Goal: Information Seeking & Learning: Learn about a topic

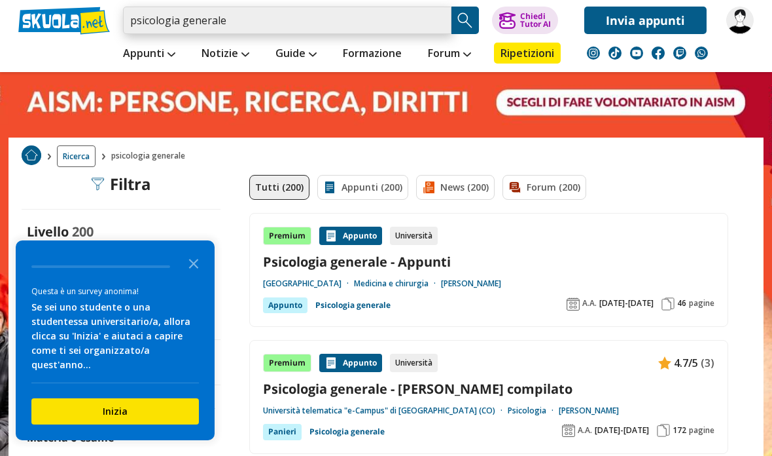
click at [238, 25] on input "psicologia generale" at bounding box center [287, 20] width 329 height 27
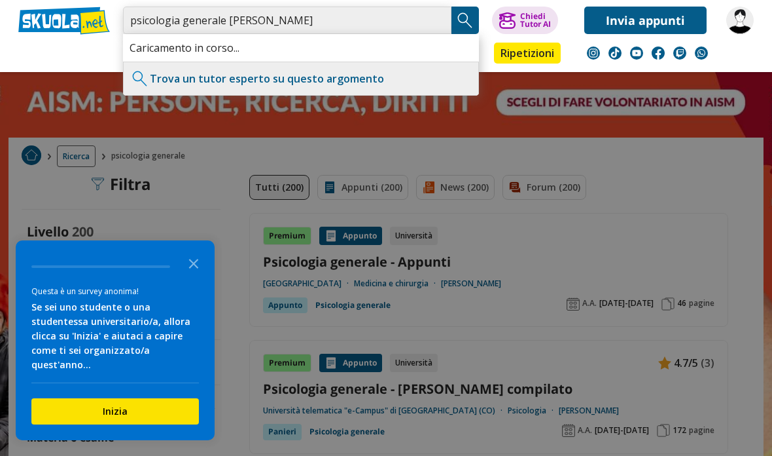
type input "psicologia generale [PERSON_NAME]"
click at [461, 26] on img "Search Button" at bounding box center [466, 20] width 20 height 20
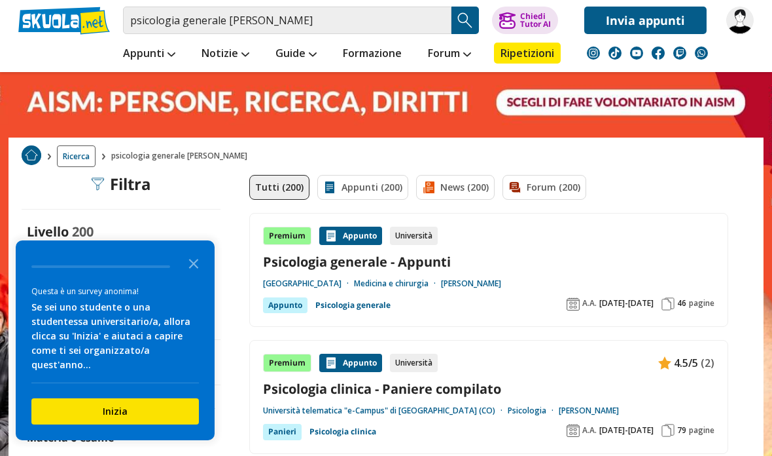
click at [69, 424] on button "Inizia" at bounding box center [115, 411] width 168 height 26
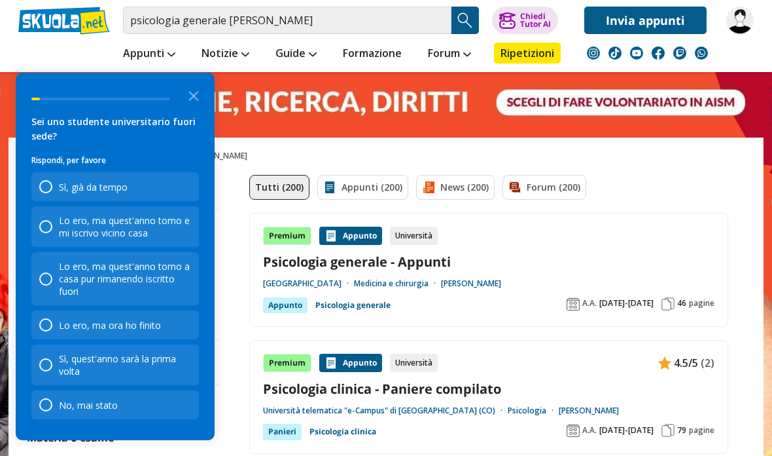
click at [197, 108] on icon "Close the survey" at bounding box center [194, 95] width 26 height 26
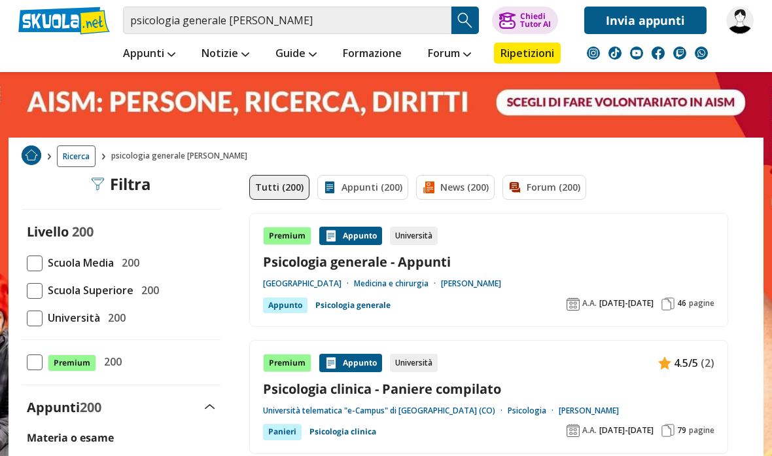
click at [41, 312] on span at bounding box center [35, 318] width 16 height 16
click at [27, 317] on input "Università 200" at bounding box center [27, 317] width 0 height 0
checkbox input "true"
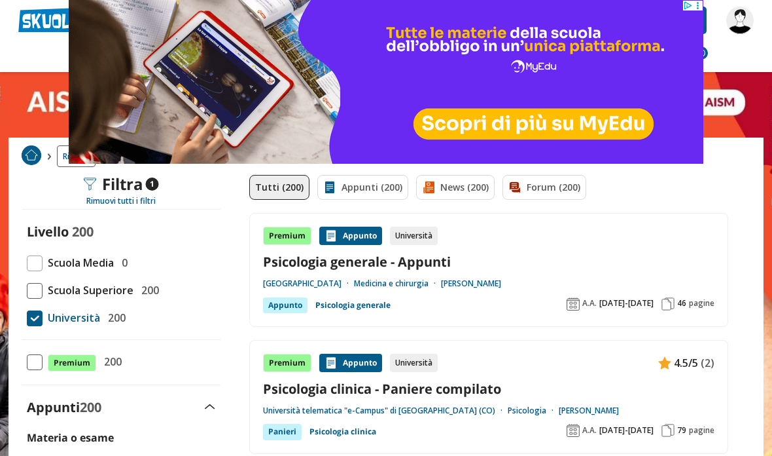
click at [272, 260] on link "Psicologia generale - Appunti" at bounding box center [489, 262] width 452 height 18
